Goal: Task Accomplishment & Management: Manage account settings

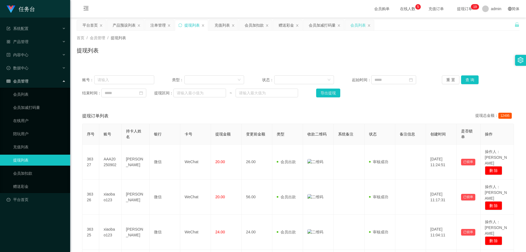
click at [356, 27] on div "会员列表" at bounding box center [357, 25] width 15 height 10
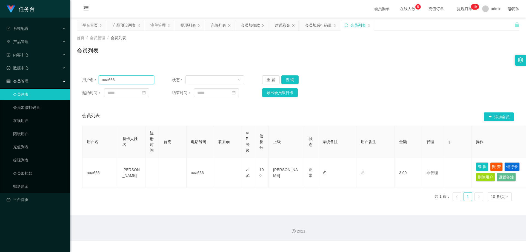
click at [134, 79] on input "aaa666" at bounding box center [127, 79] width 56 height 9
paste input "zz1105"
type input "zz1105"
click at [282, 79] on button "查 询" at bounding box center [290, 79] width 18 height 9
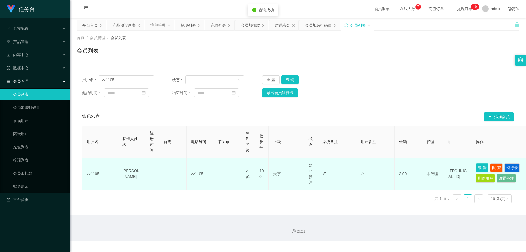
click at [484, 168] on button "编 辑" at bounding box center [482, 167] width 13 height 9
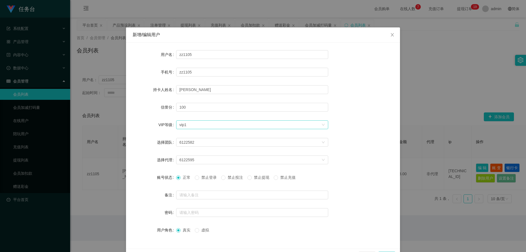
click at [248, 127] on div "选择VIP等级 vip1" at bounding box center [250, 125] width 142 height 8
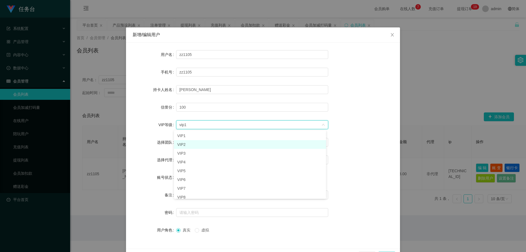
click at [223, 146] on li "VIP2" at bounding box center [250, 144] width 152 height 9
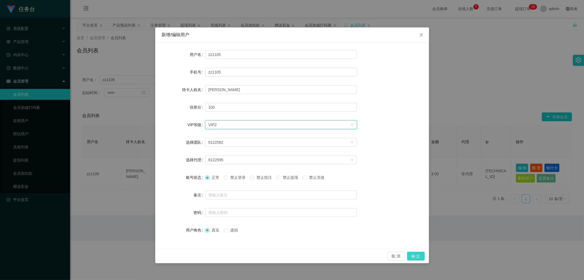
click at [418, 251] on button "确 定" at bounding box center [416, 255] width 18 height 9
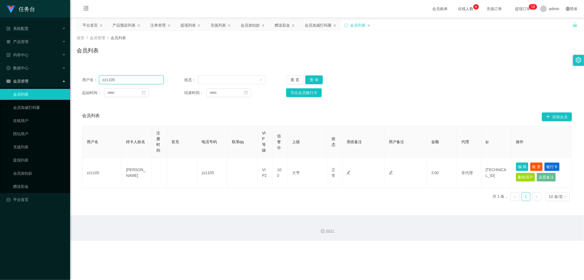
click at [144, 79] on input "zz1105" at bounding box center [131, 79] width 65 height 9
paste input "qq1101"
click at [314, 80] on button "查 询" at bounding box center [314, 79] width 18 height 9
click at [140, 81] on input "qq1101" at bounding box center [131, 79] width 65 height 9
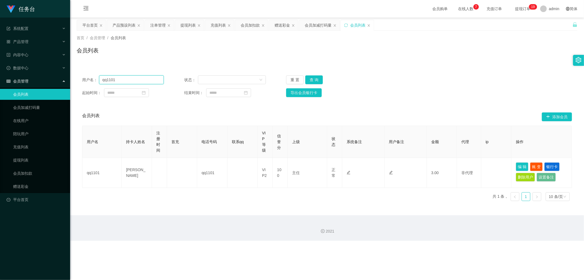
click at [140, 81] on input "qq1101" at bounding box center [131, 79] width 65 height 9
paste input "13586921335"
type input "13586921335"
click at [314, 79] on button "查 询" at bounding box center [314, 79] width 18 height 9
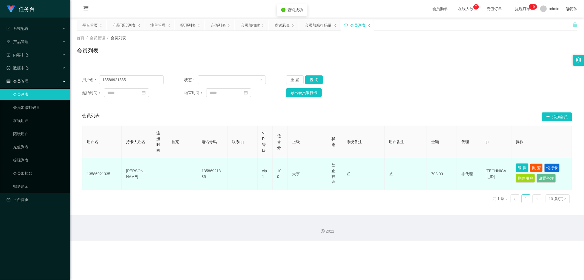
click at [518, 168] on button "编 辑" at bounding box center [522, 167] width 13 height 9
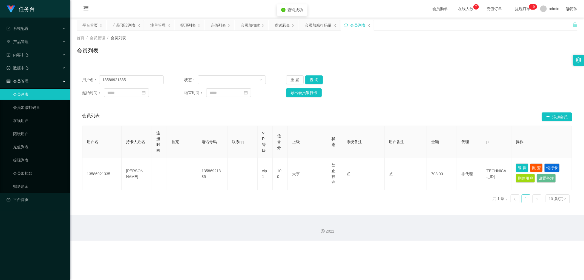
type input "13586921335"
type input "[PERSON_NAME]"
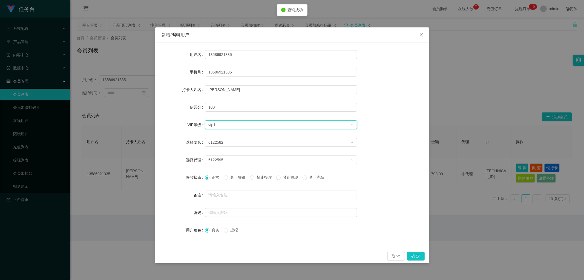
click at [288, 127] on div "选择VIP等级 vip1" at bounding box center [279, 125] width 142 height 8
click at [260, 146] on li "VIP2" at bounding box center [281, 143] width 152 height 9
click at [419, 251] on button "确 定" at bounding box center [416, 255] width 18 height 9
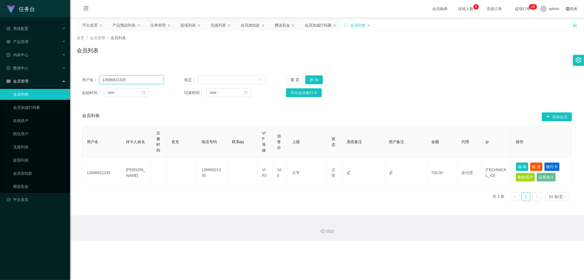
click at [141, 82] on input "13586921335" at bounding box center [131, 79] width 65 height 9
paste input "qq1157"
type input "qq1157"
click at [312, 77] on button "查 询" at bounding box center [314, 79] width 18 height 9
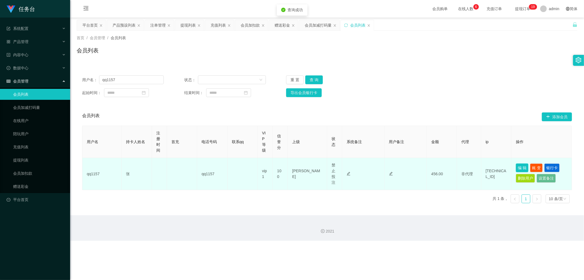
click at [522, 170] on button "编 辑" at bounding box center [522, 167] width 13 height 9
type input "qq1157"
type input "张"
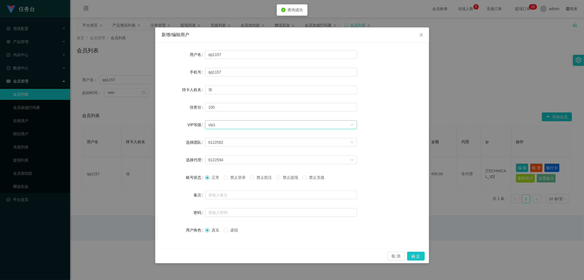
click at [256, 125] on div "选择VIP等级 vip1" at bounding box center [279, 125] width 142 height 8
click at [239, 146] on li "VIP2" at bounding box center [281, 143] width 152 height 9
drag, startPoint x: 417, startPoint y: 255, endPoint x: 428, endPoint y: 237, distance: 20.4
click at [417, 251] on button "确 定" at bounding box center [416, 255] width 18 height 9
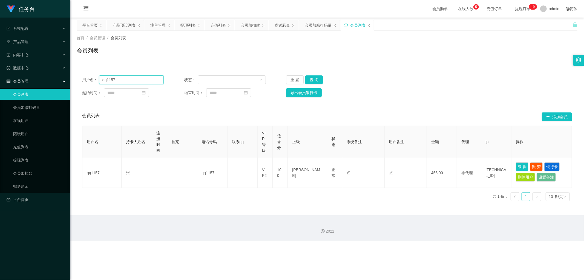
click at [146, 79] on input "qq1157" at bounding box center [131, 79] width 65 height 9
paste input "aa1122"
type input "aa1122"
click at [322, 78] on div "重 置 查 询" at bounding box center [327, 79] width 82 height 9
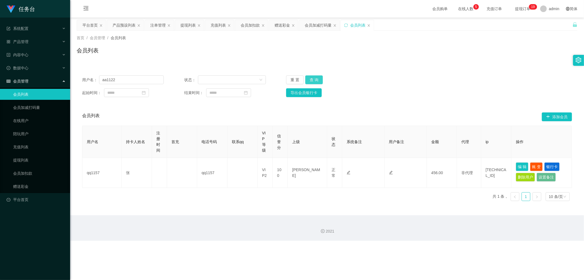
click at [318, 80] on button "查 询" at bounding box center [314, 79] width 18 height 9
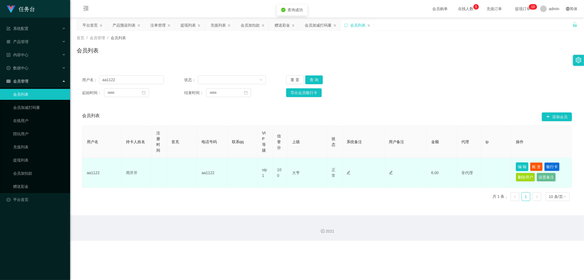
click at [521, 166] on button "编 辑" at bounding box center [522, 166] width 13 height 9
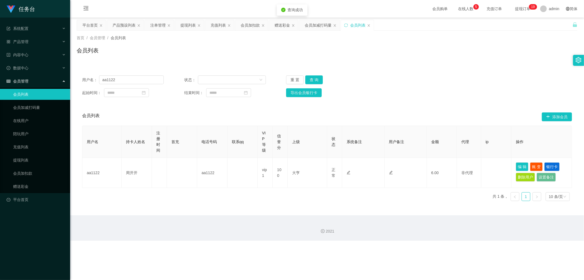
type input "aa1122"
type input "周开开"
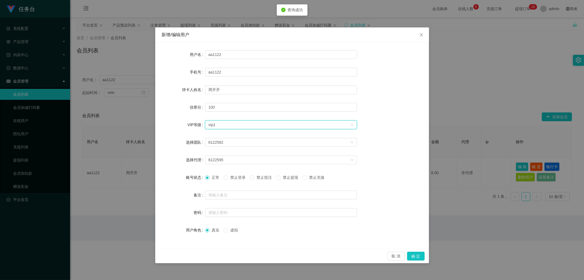
click at [269, 122] on div "选择VIP等级 vip1" at bounding box center [279, 125] width 142 height 8
click at [248, 145] on li "VIP2" at bounding box center [281, 143] width 152 height 9
click at [417, 251] on button "确 定" at bounding box center [416, 255] width 18 height 9
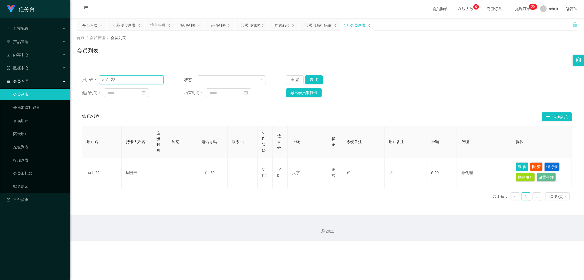
click at [148, 82] on input "aa1122" at bounding box center [131, 79] width 65 height 9
paste input "mmm123"
type input "mmm123"
click at [312, 78] on button "查 询" at bounding box center [314, 79] width 18 height 9
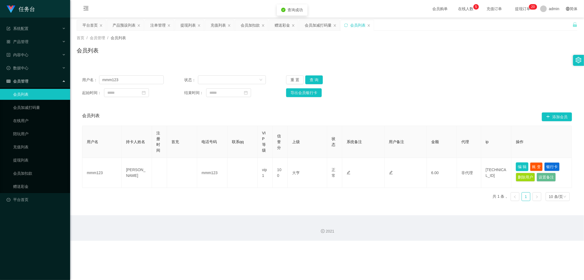
drag, startPoint x: 523, startPoint y: 165, endPoint x: 524, endPoint y: 162, distance: 2.8
click at [523, 165] on button "编 辑" at bounding box center [522, 166] width 13 height 9
type input "mmm123"
type input "[PERSON_NAME]"
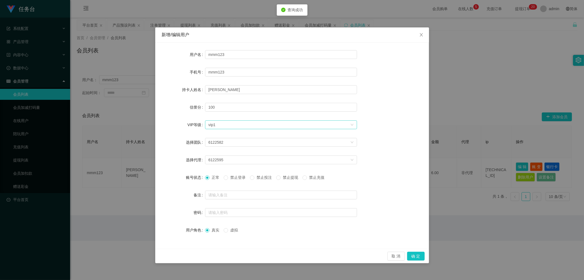
click at [245, 125] on div "选择VIP等级 vip1" at bounding box center [279, 125] width 142 height 8
click at [237, 144] on li "VIP2" at bounding box center [281, 143] width 152 height 9
drag, startPoint x: 418, startPoint y: 253, endPoint x: 419, endPoint y: 248, distance: 4.7
click at [418, 251] on button "确 定" at bounding box center [416, 255] width 18 height 9
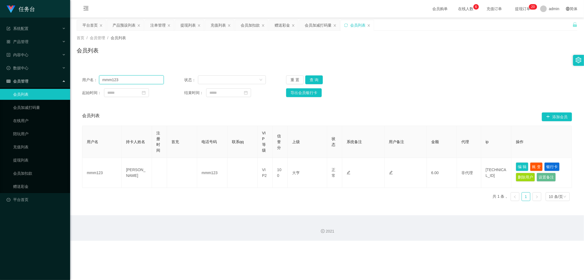
click at [143, 77] on input "mmm123" at bounding box center [131, 79] width 65 height 9
paste input "qq1149"
type input "qq1149"
click at [315, 81] on button "查 询" at bounding box center [314, 79] width 18 height 9
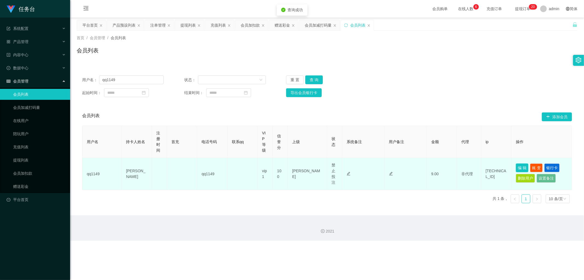
click at [517, 167] on button "编 辑" at bounding box center [522, 167] width 13 height 9
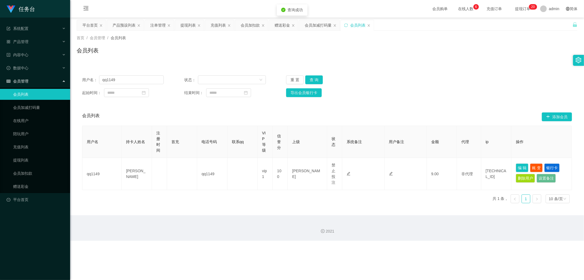
type input "qq1149"
type input "[PERSON_NAME]"
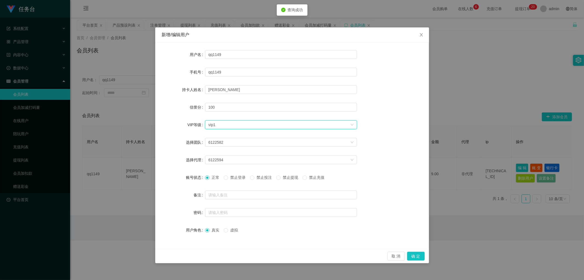
click at [263, 127] on div "选择VIP等级 vip1" at bounding box center [279, 125] width 142 height 8
click at [248, 146] on li "VIP2" at bounding box center [281, 143] width 152 height 9
click at [422, 251] on button "确 定" at bounding box center [416, 255] width 18 height 9
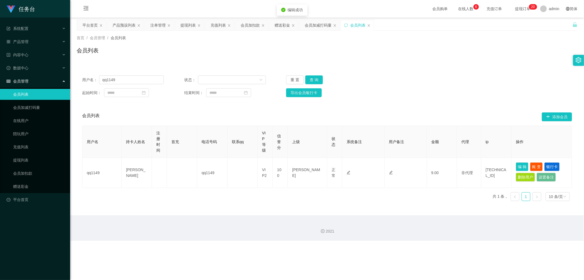
click at [433, 251] on div "任务台 系统配置 产品管理 产品列表 产品预设列表 开奖记录 注单管理 即时注单 内容中心 数据中心 会员管理 会员列表 会员加减打码量 在线用户 陪玩用户 …" at bounding box center [292, 140] width 584 height 280
